Goal: Obtain resource: Download file/media

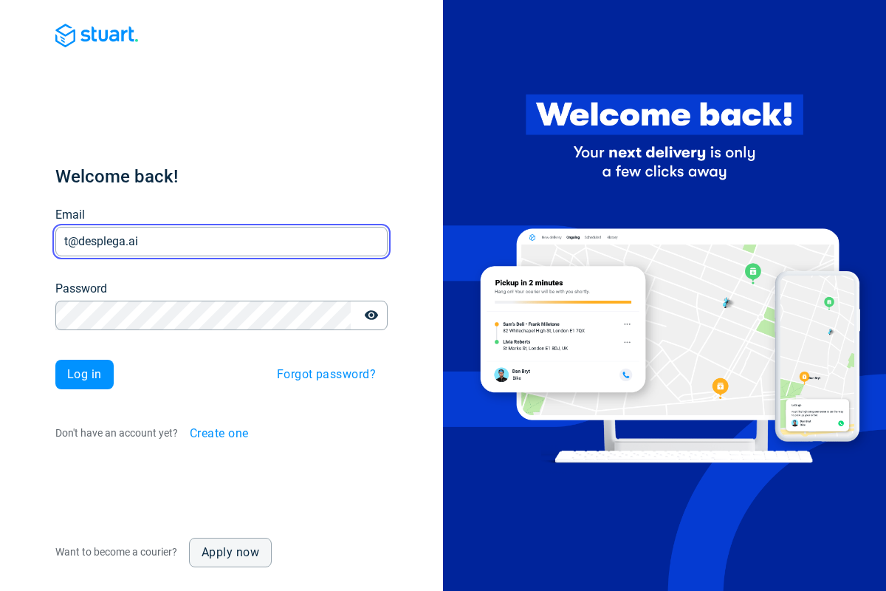
type input "t@desplega.ai"
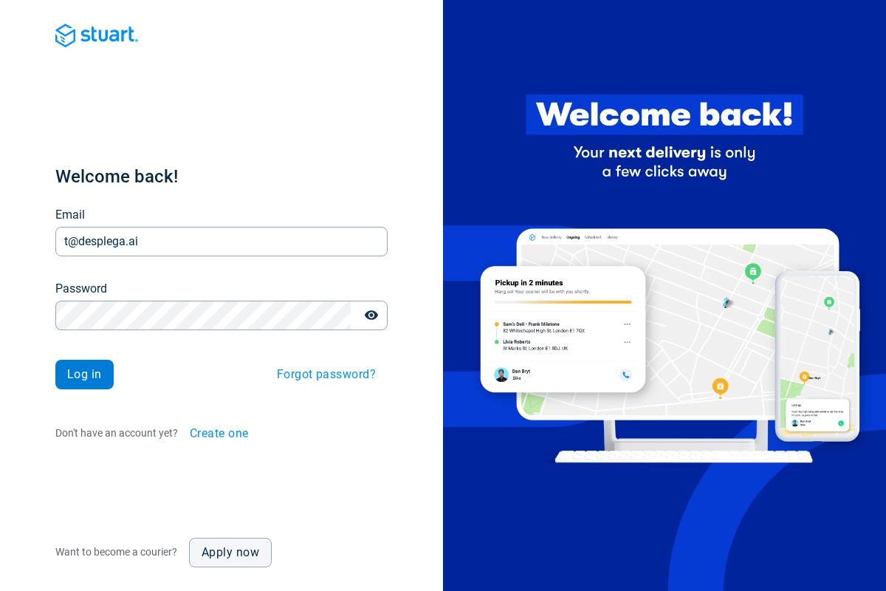
click at [84, 375] on span "Log in" at bounding box center [84, 375] width 35 height 12
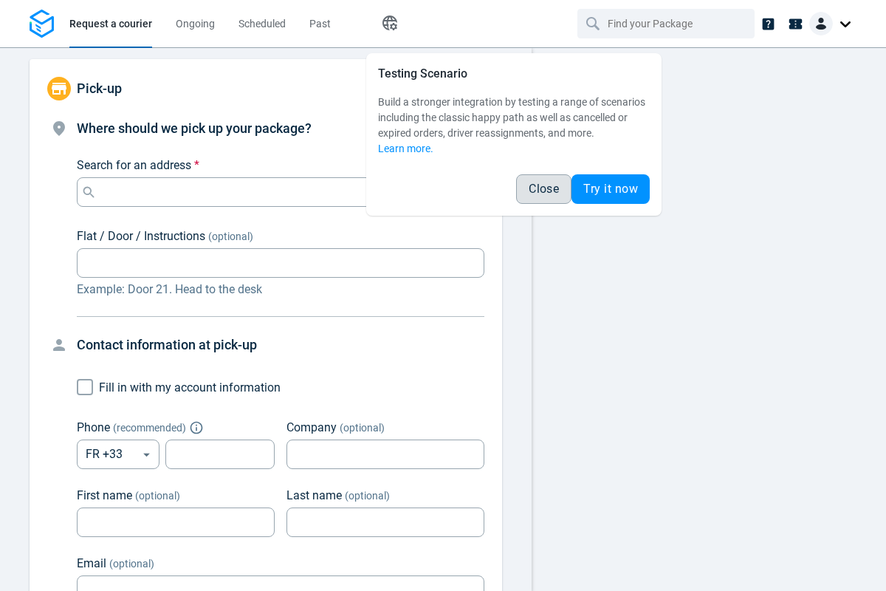
click at [544, 189] on span "Close" at bounding box center [544, 189] width 30 height 12
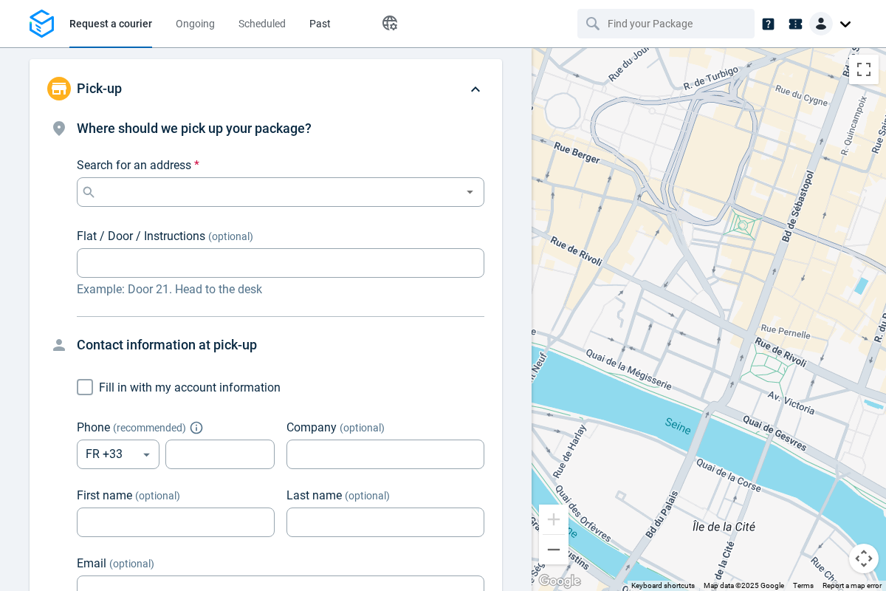
click at [320, 24] on span "Past" at bounding box center [320, 24] width 21 height 12
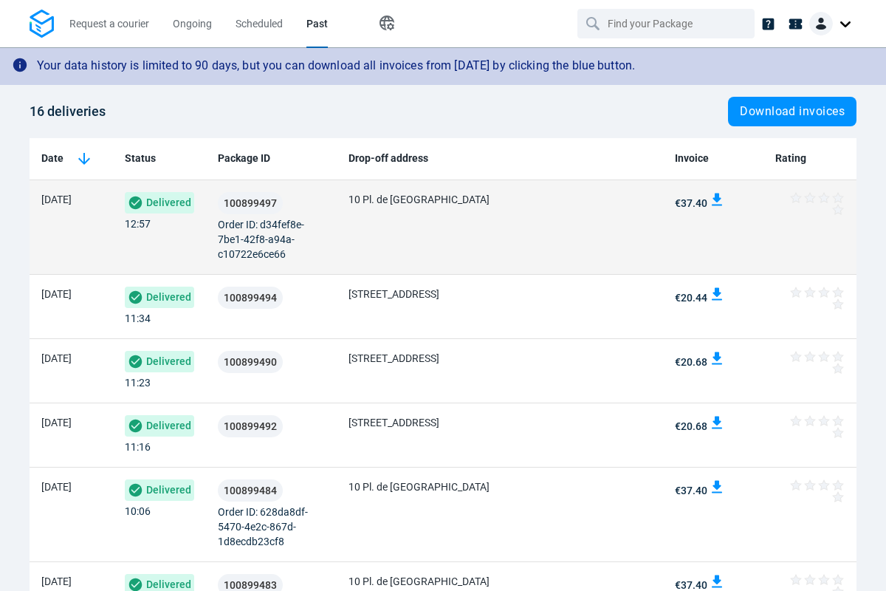
click at [718, 199] on img at bounding box center [717, 199] width 15 height 15
